Goal: Task Accomplishment & Management: Use online tool/utility

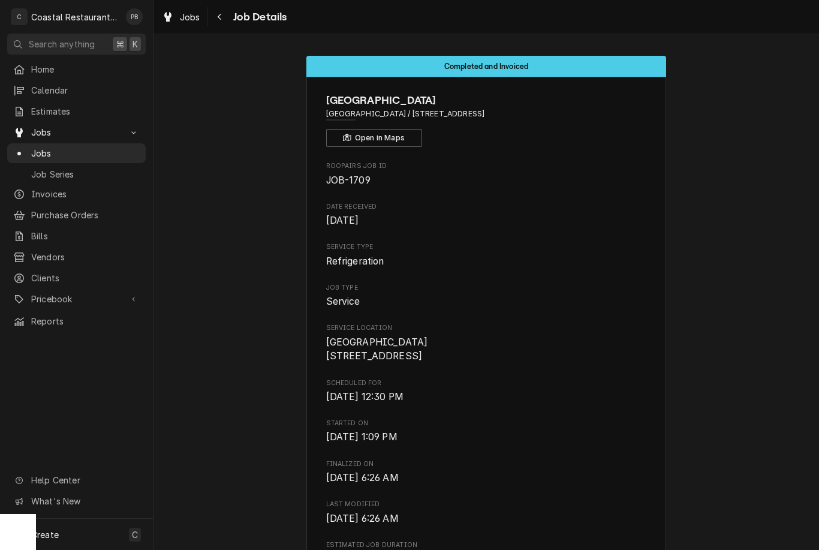
click at [53, 157] on link "Jobs" at bounding box center [76, 153] width 139 height 20
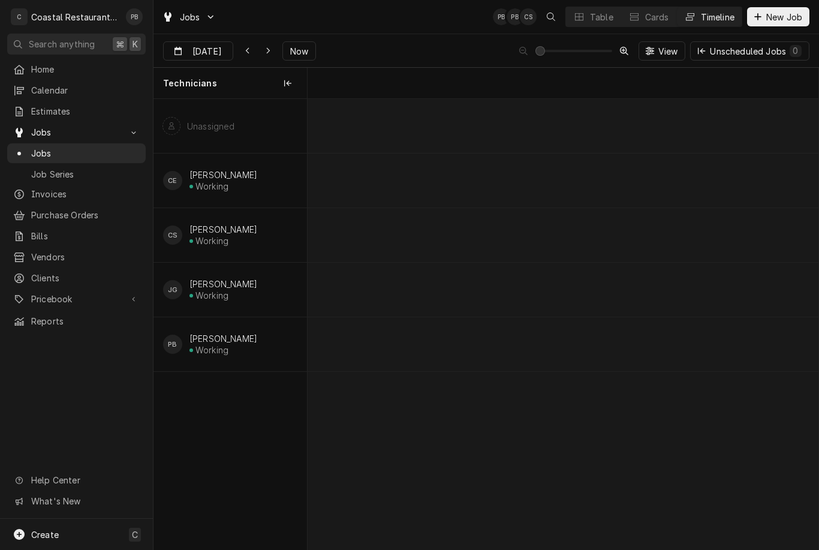
scroll to position [0, 6563]
click at [301, 56] on span "Now" at bounding box center [299, 51] width 23 height 13
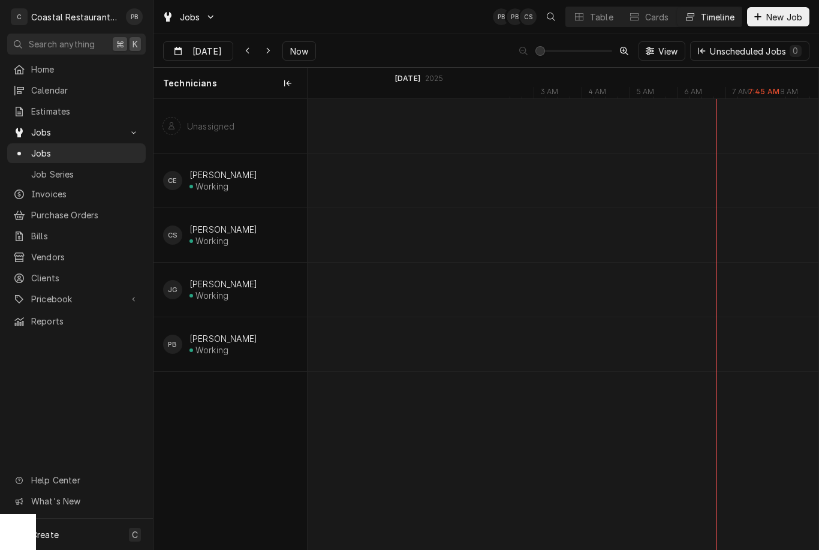
scroll to position [0, 7392]
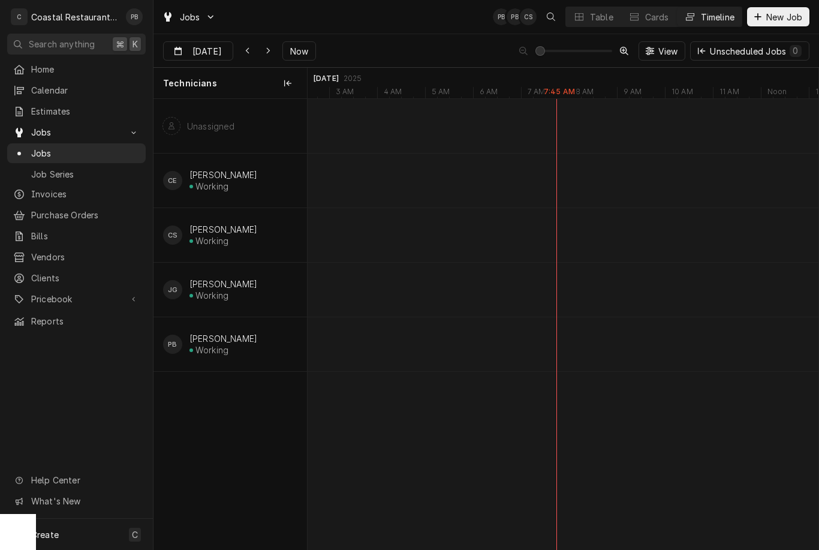
type input "[DATE]"
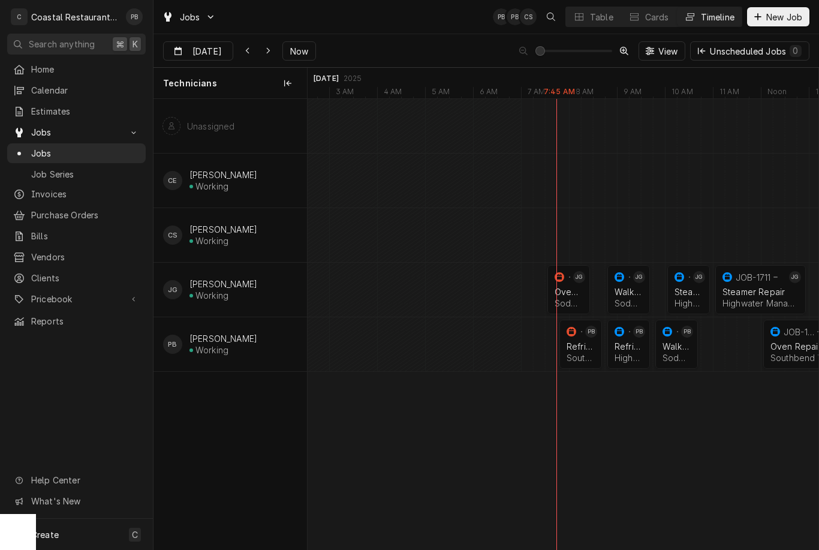
click at [582, 345] on div "Refrigeration" at bounding box center [581, 346] width 28 height 10
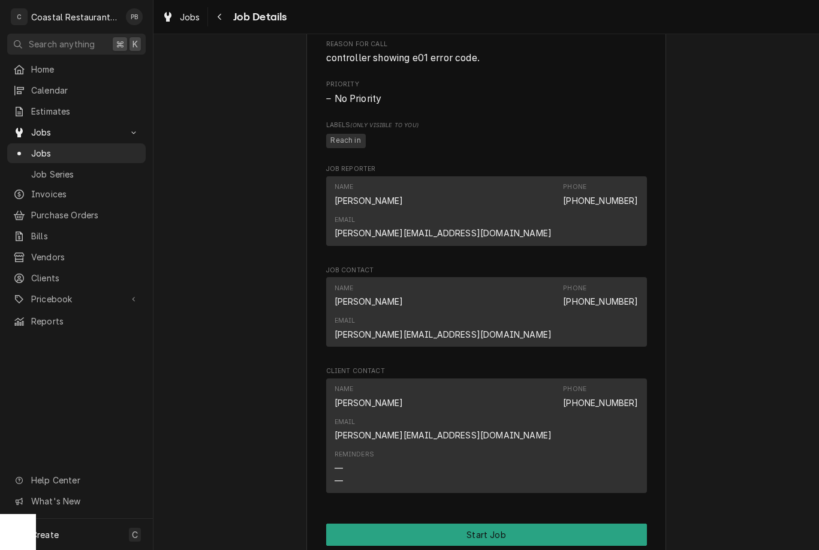
scroll to position [591, 0]
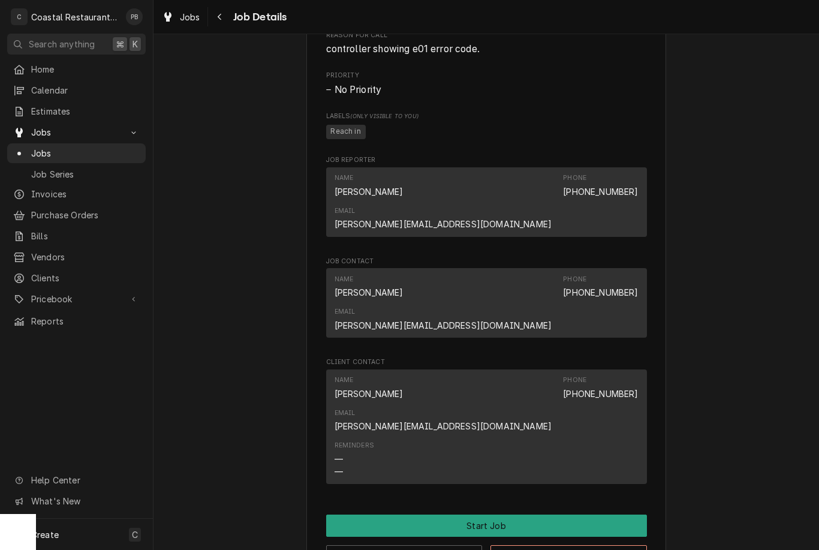
click at [530, 515] on button "Start Job" at bounding box center [486, 526] width 321 height 22
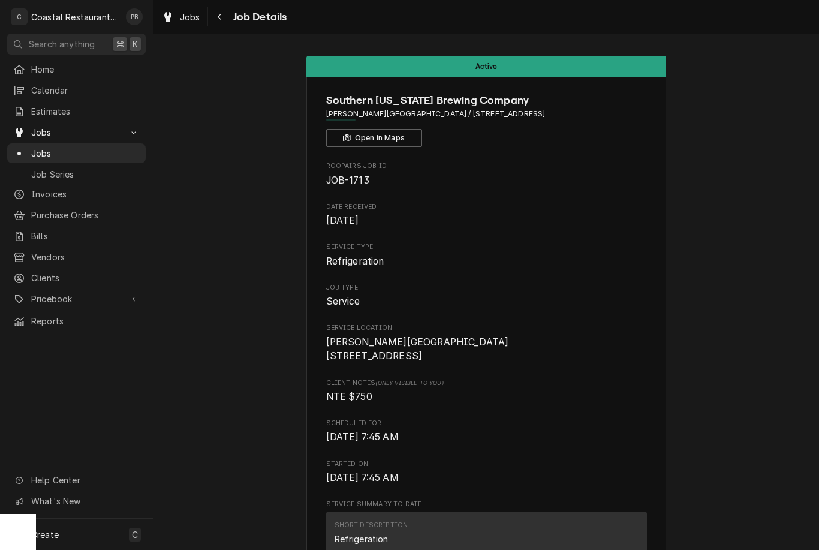
click at [60, 149] on span "Jobs" at bounding box center [85, 153] width 109 height 13
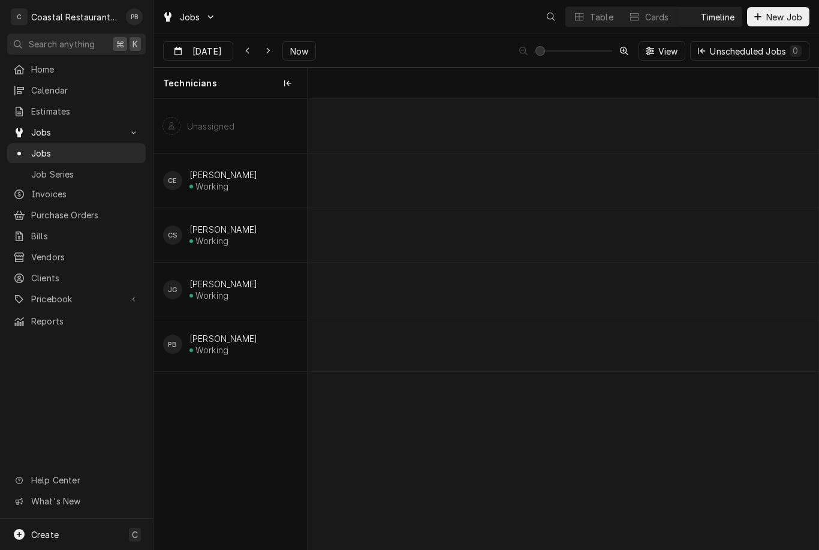
scroll to position [0, 10128]
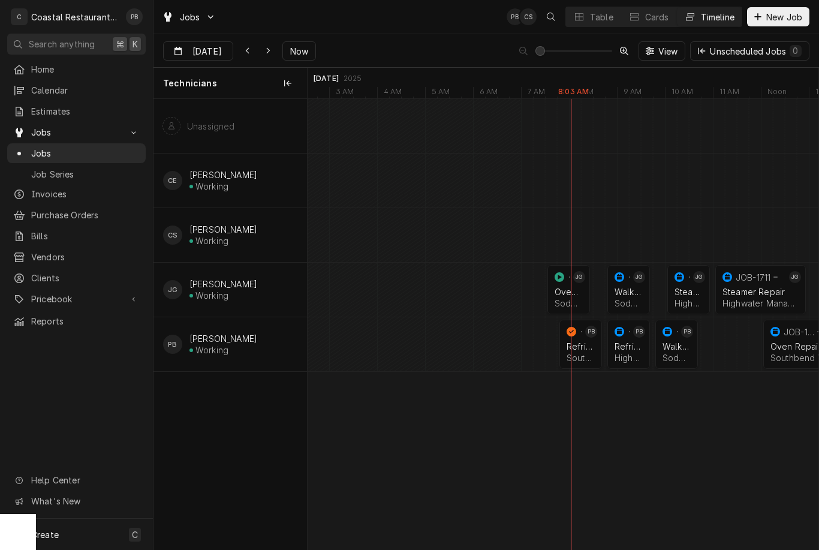
click at [627, 352] on div "Refrigeration Highwater Managment | Millsboro, 19966" at bounding box center [628, 352] width 33 height 26
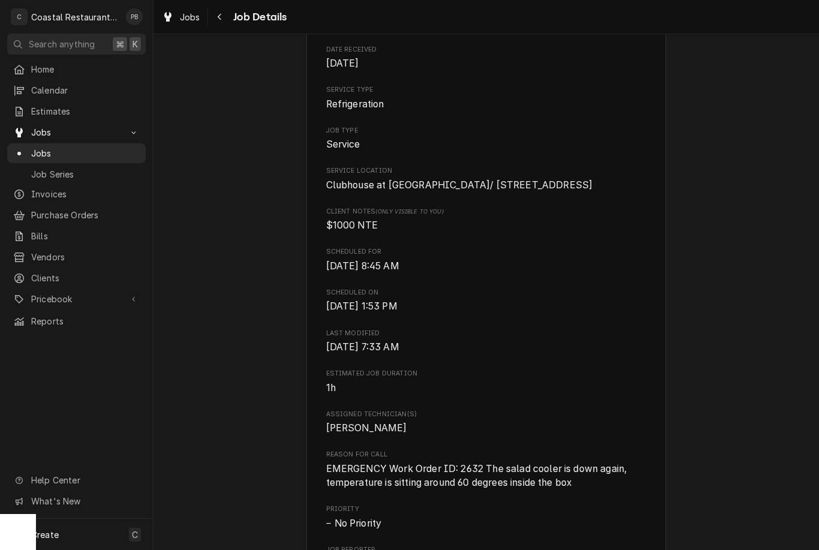
scroll to position [158, 0]
click at [63, 148] on span "Jobs" at bounding box center [85, 153] width 109 height 13
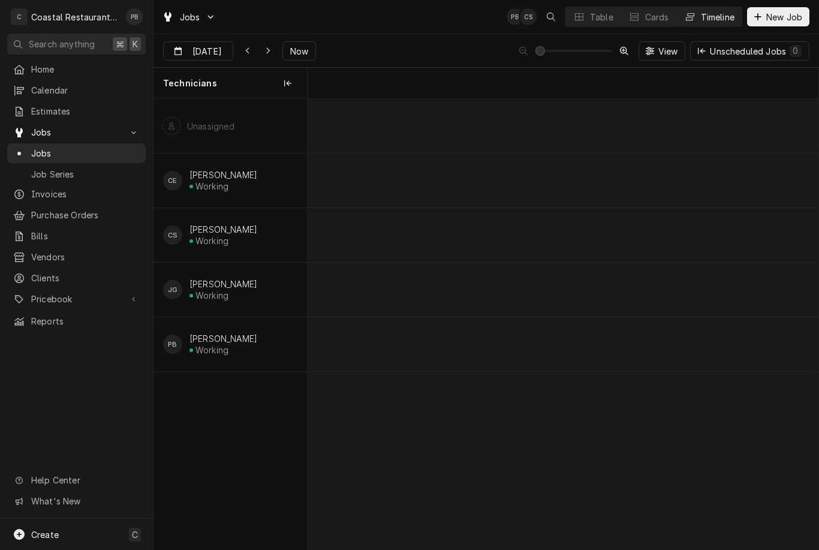
scroll to position [0, 10128]
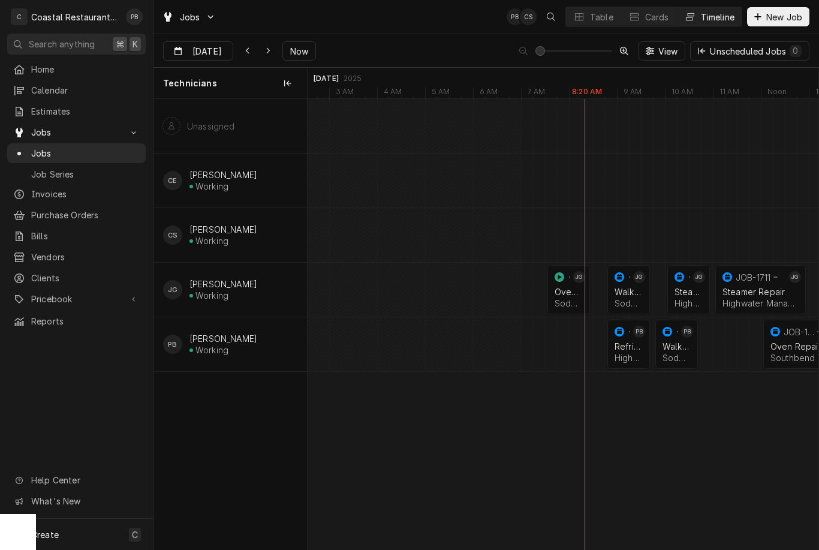
click at [633, 352] on div "Refrigeration Highwater Managment | Millsboro, 19966" at bounding box center [628, 352] width 33 height 26
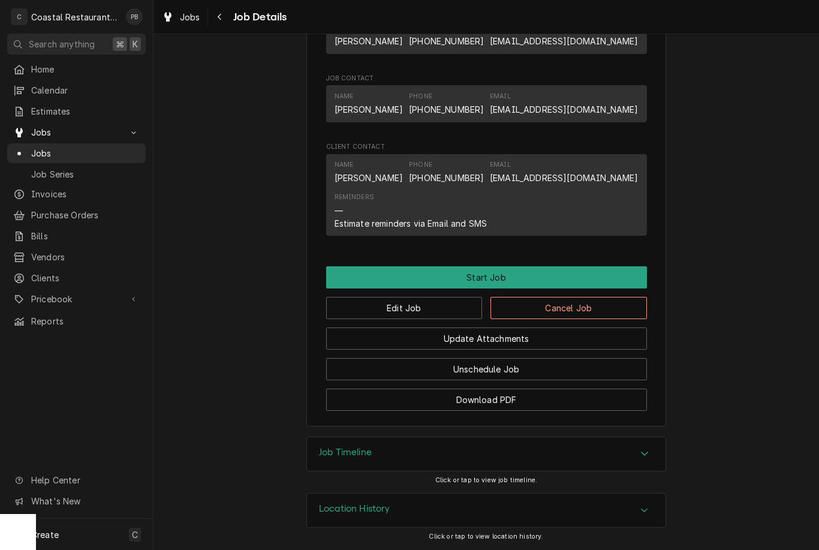
scroll to position [711, 0]
click at [573, 277] on button "Start Job" at bounding box center [486, 277] width 321 height 22
